Goal: Information Seeking & Learning: Learn about a topic

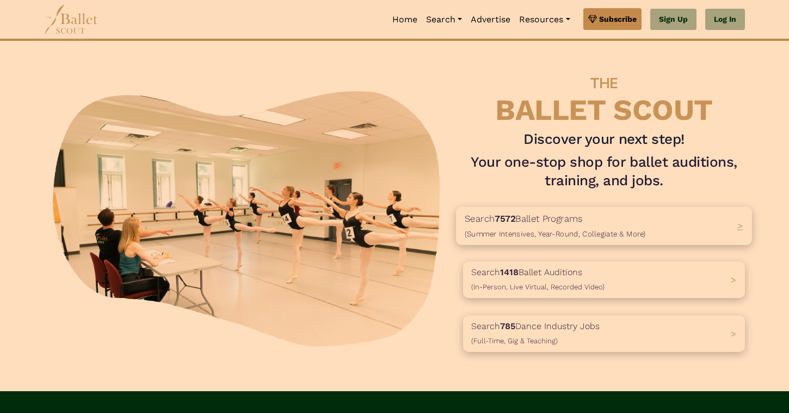
click at [495, 223] on p "Search 7572 Ballet Programs (Summer Intensives, Year-Round, Collegiate & More)" at bounding box center [555, 225] width 181 height 29
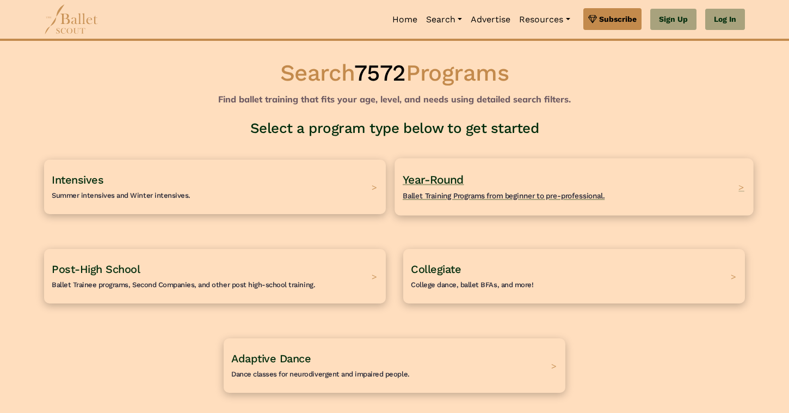
click at [459, 192] on span "Ballet Training Programs from beginner to pre-professional." at bounding box center [504, 195] width 202 height 9
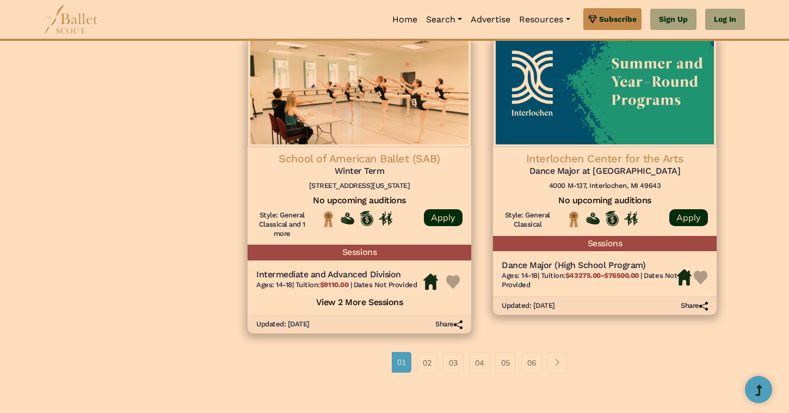
scroll to position [1412, 0]
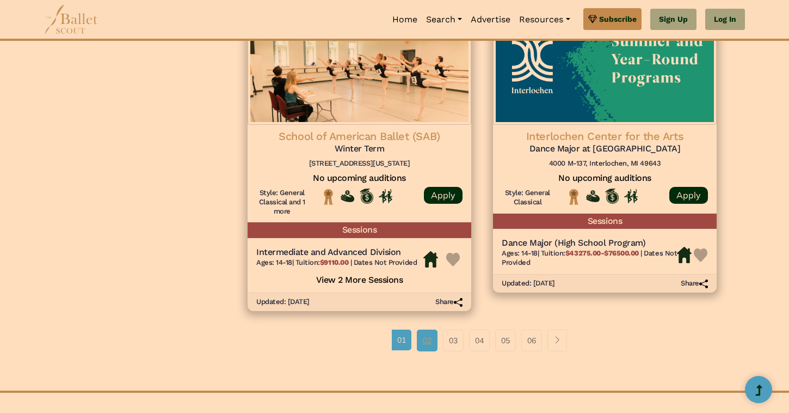
click at [426, 344] on link "02" at bounding box center [427, 340] width 21 height 22
